Goal: Navigation & Orientation: Find specific page/section

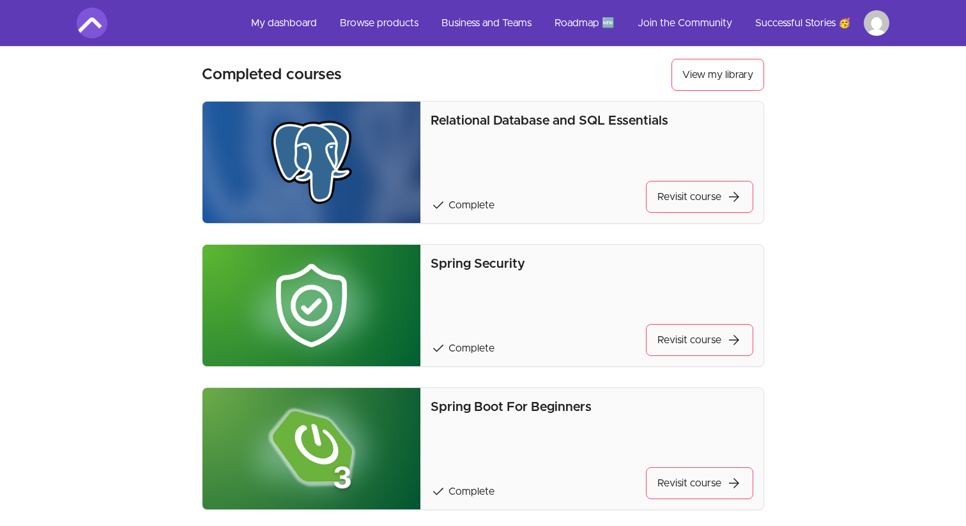
scroll to position [253, 0]
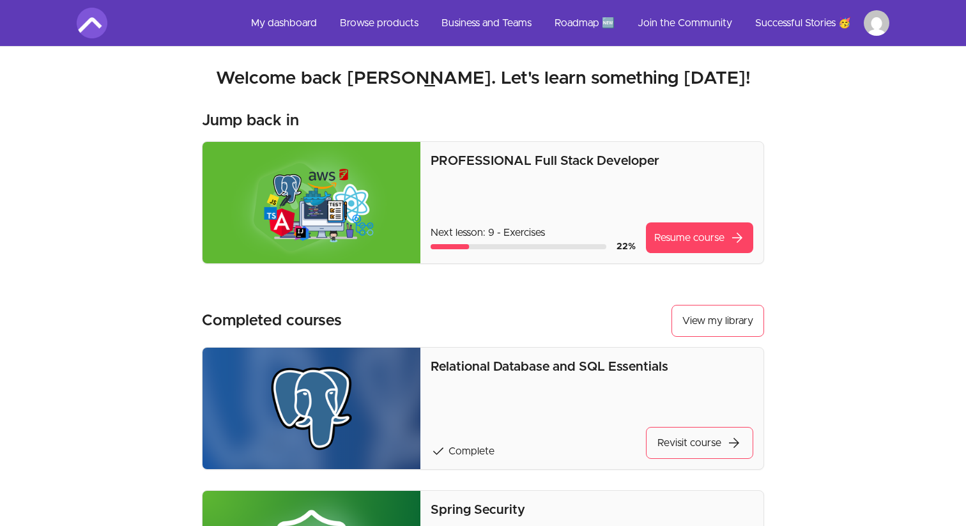
click at [615, 82] on h2 "Welcome back [PERSON_NAME]. Let's learn something [DATE]!" at bounding box center [483, 78] width 813 height 23
click at [107, 22] on img at bounding box center [92, 23] width 31 height 31
